Goal: Task Accomplishment & Management: Manage account settings

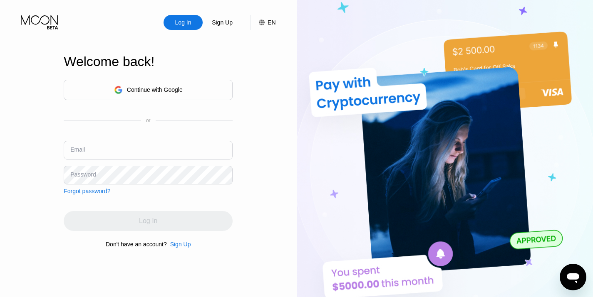
click at [142, 87] on div "Continue with Google" at bounding box center [155, 90] width 56 height 7
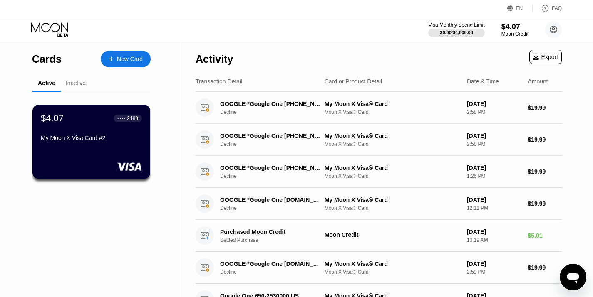
click at [89, 130] on div "$4.07 ● ● ● ● 2183 My Moon X Visa Card #2" at bounding box center [91, 129] width 101 height 32
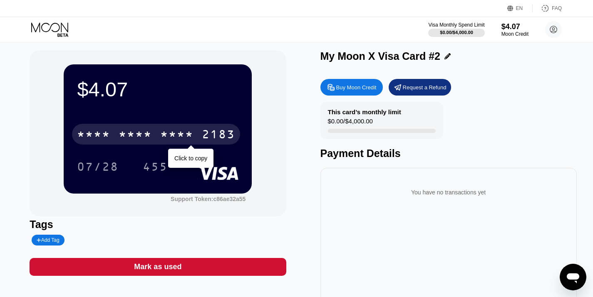
scroll to position [10, 0]
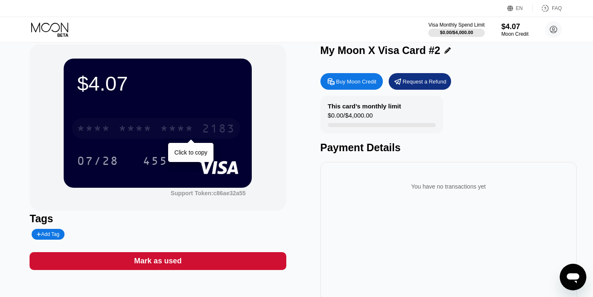
click at [200, 126] on div "* * * * * * * * * * * * 2183" at bounding box center [156, 128] width 168 height 21
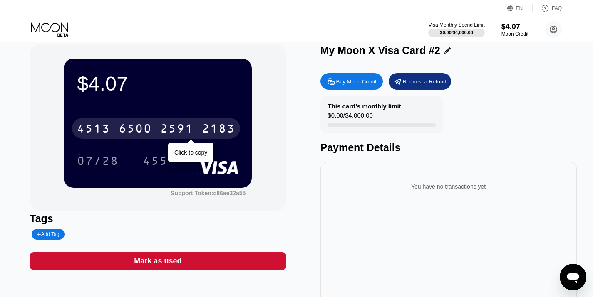
click at [228, 124] on div "2183" at bounding box center [218, 129] width 33 height 13
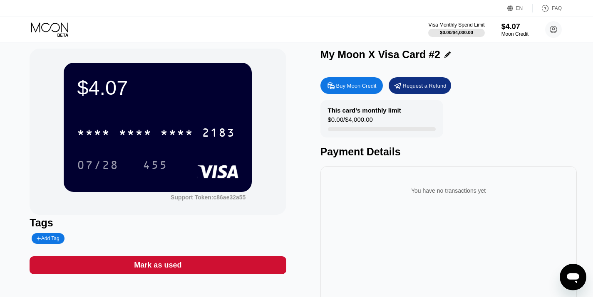
scroll to position [0, 0]
